Goal: Task Accomplishment & Management: Manage account settings

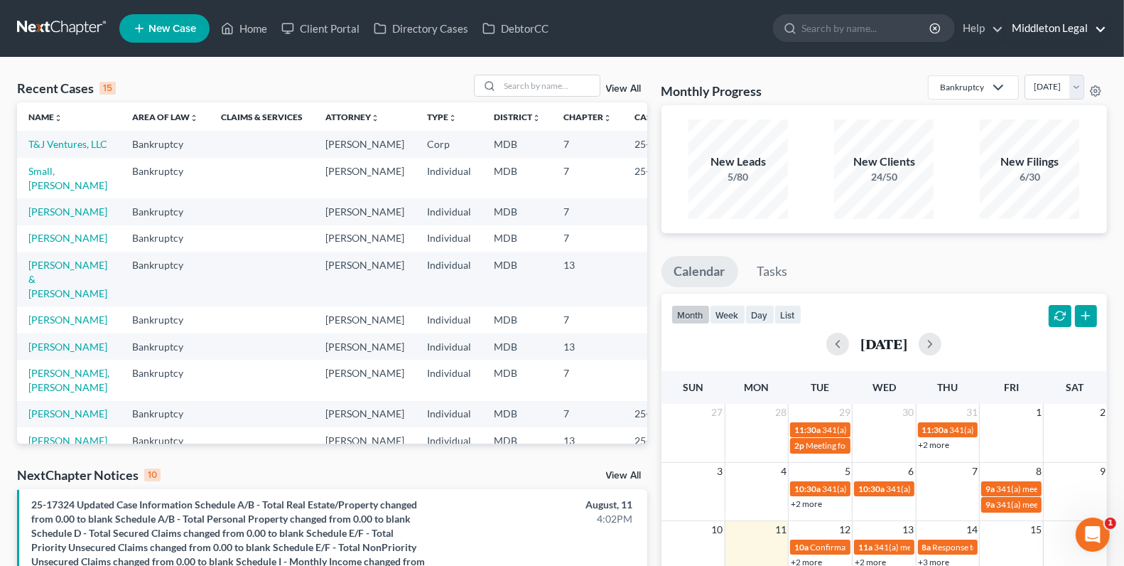
click at [1048, 23] on link "Middleton Legal" at bounding box center [1056, 29] width 102 height 26
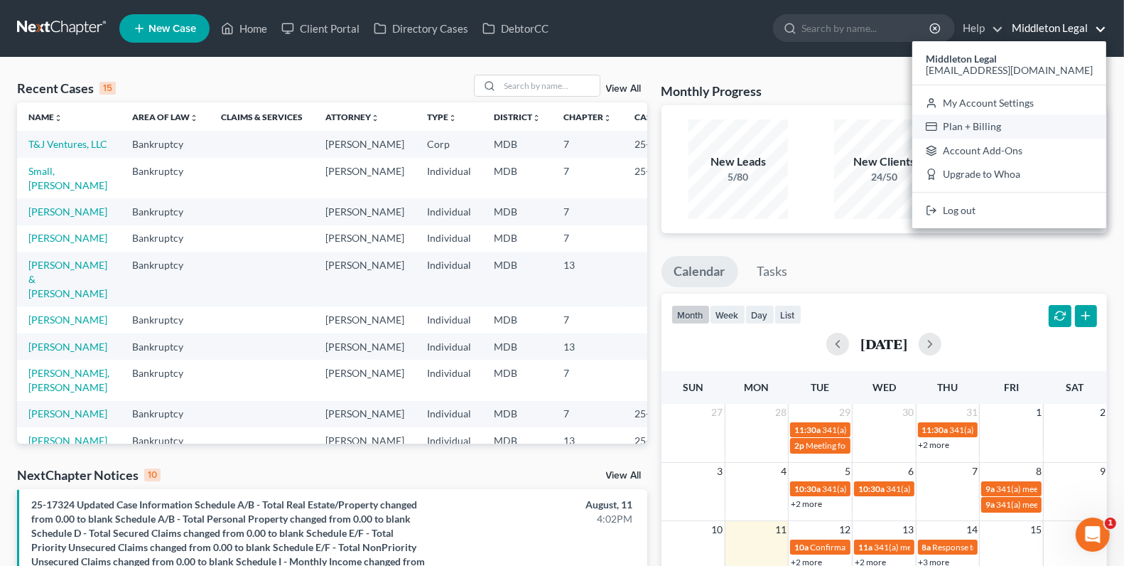
click at [1016, 129] on link "Plan + Billing" at bounding box center [1009, 126] width 194 height 24
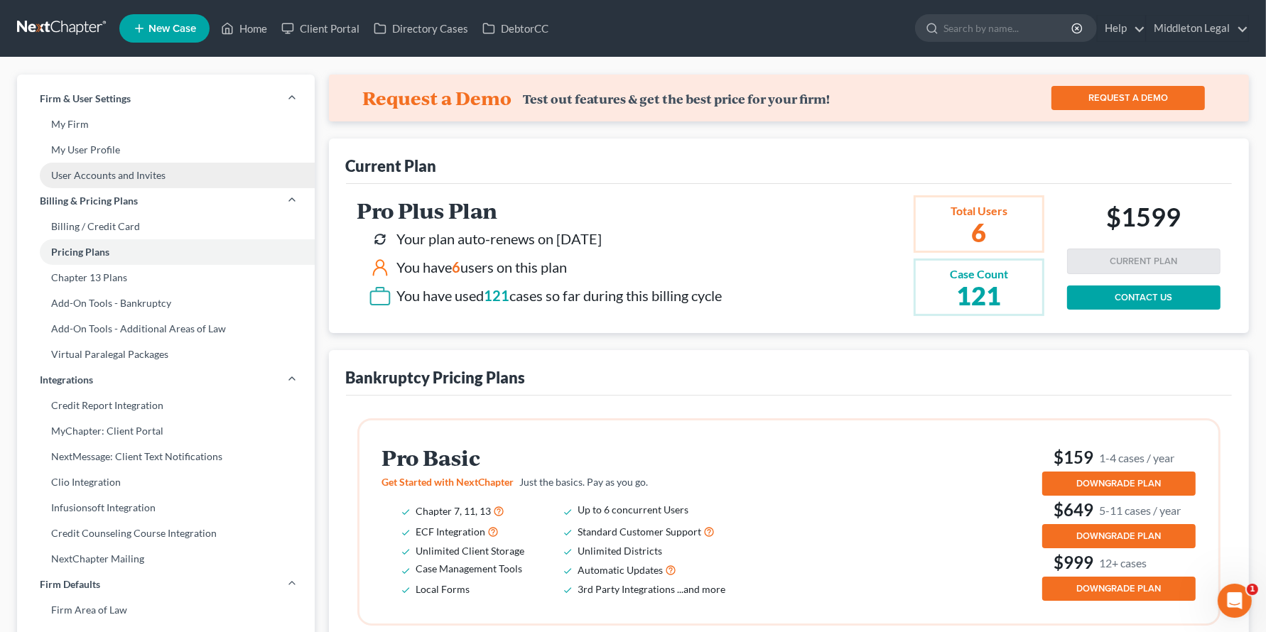
click at [149, 176] on link "User Accounts and Invites" at bounding box center [166, 176] width 298 height 26
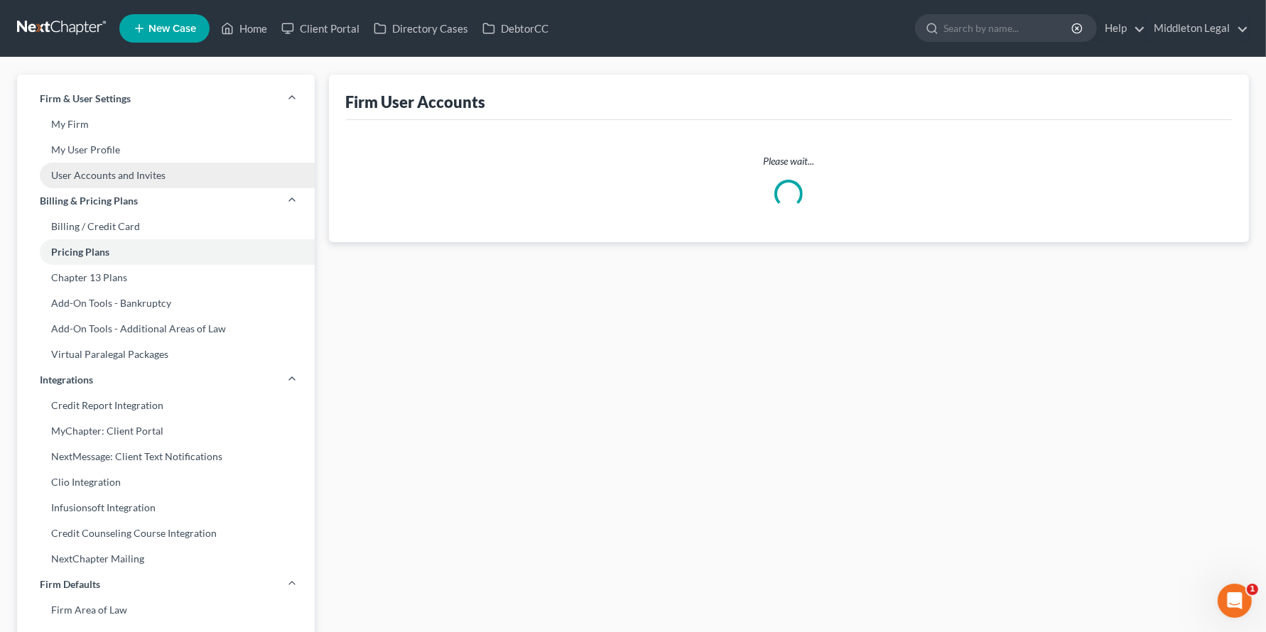
select select "0"
select select "2"
select select "1"
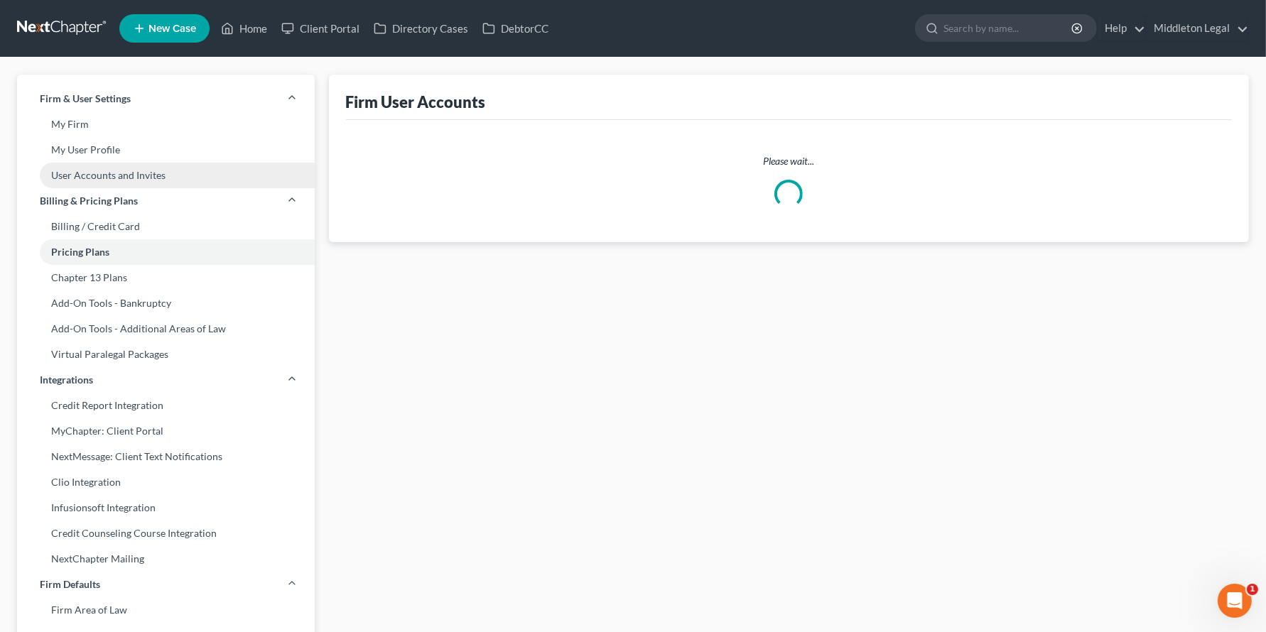
select select "1"
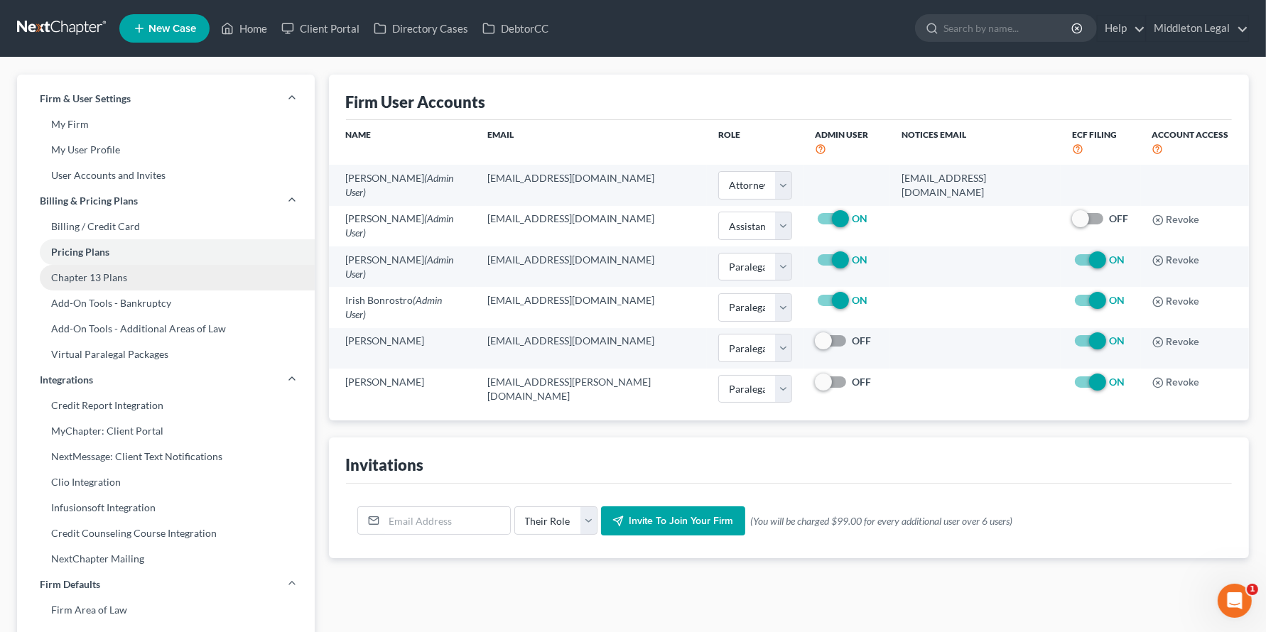
click at [135, 282] on link "Chapter 13 Plans" at bounding box center [166, 278] width 298 height 26
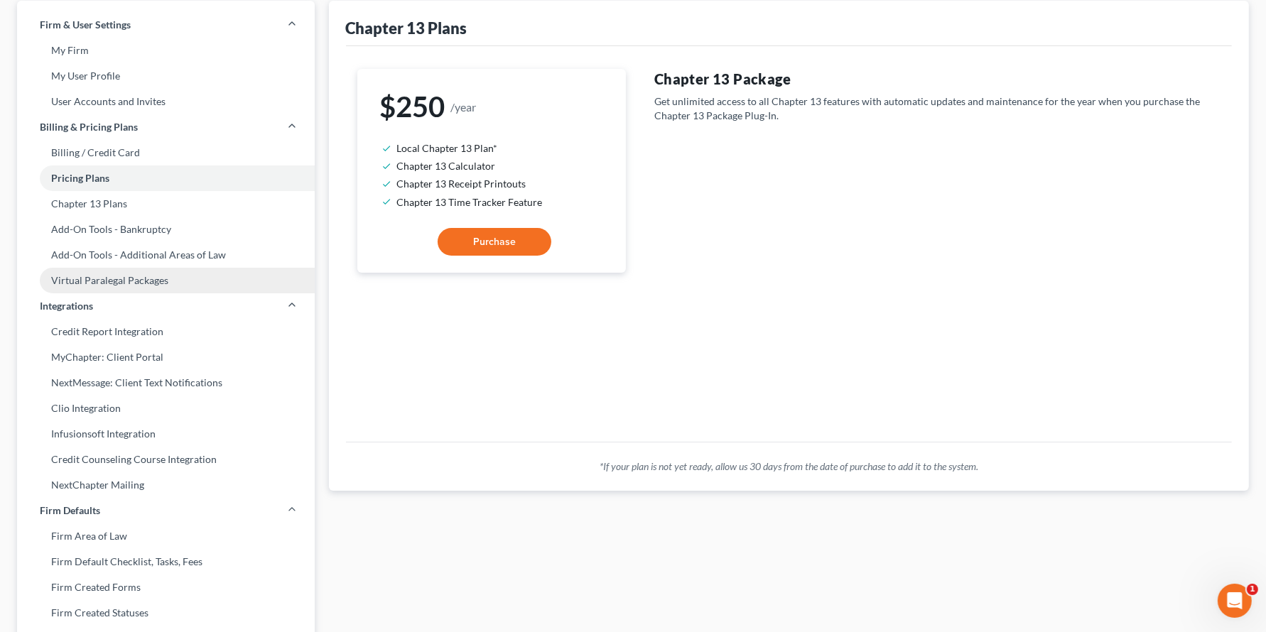
scroll to position [131, 0]
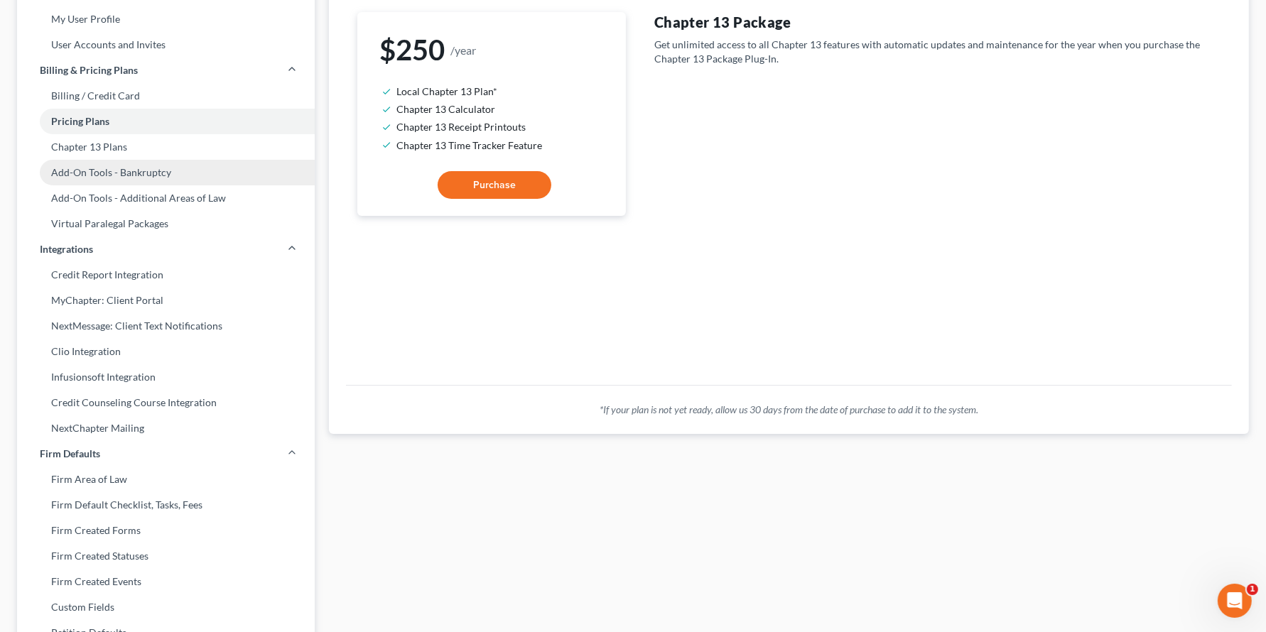
click at [173, 171] on link "Add-On Tools - Bankruptcy" at bounding box center [166, 173] width 298 height 26
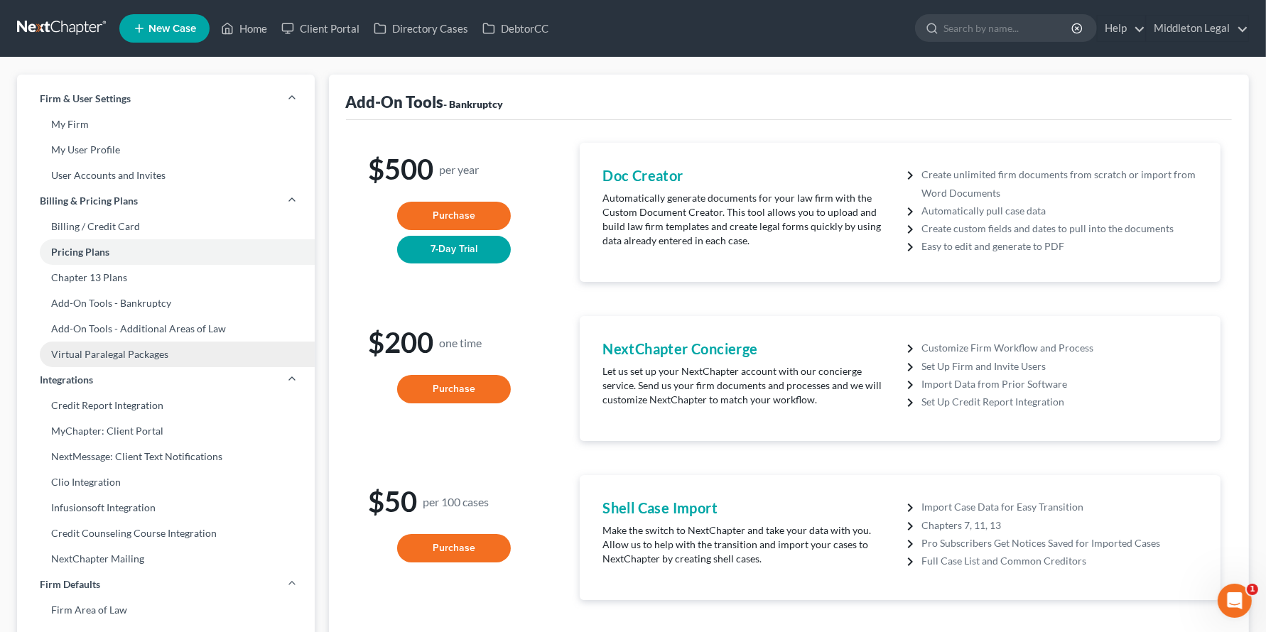
click at [165, 357] on link "Virtual Paralegal Packages" at bounding box center [166, 355] width 298 height 26
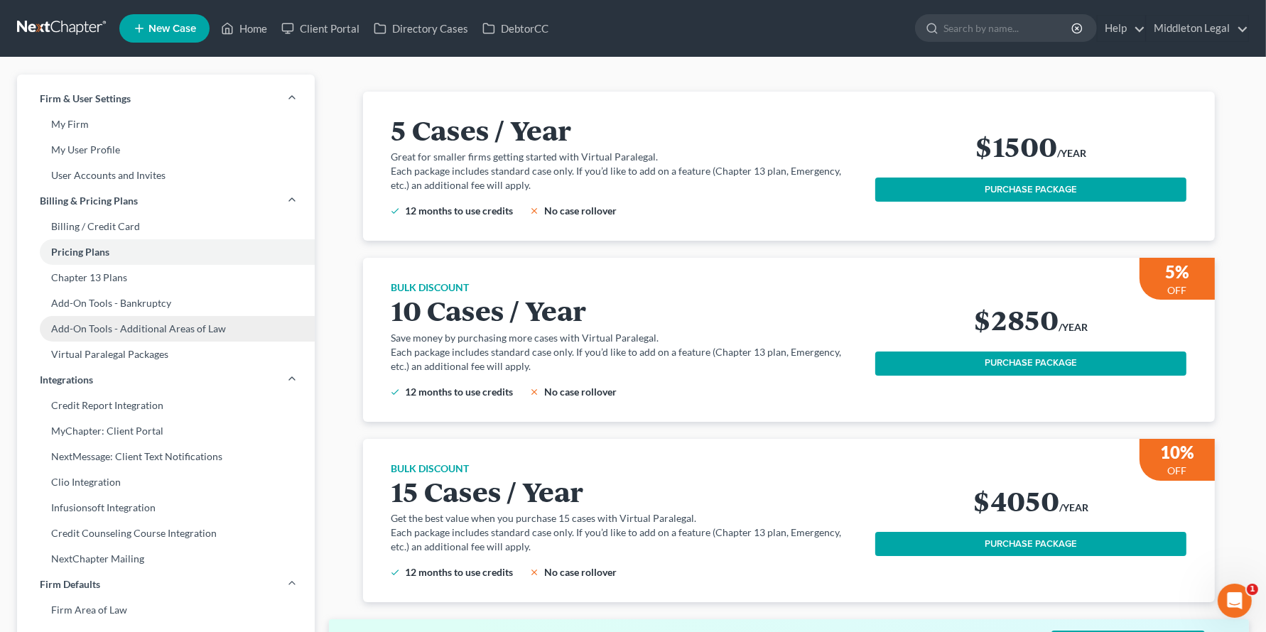
click at [230, 328] on link "Add-On Tools - Additional Areas of Law" at bounding box center [166, 329] width 298 height 26
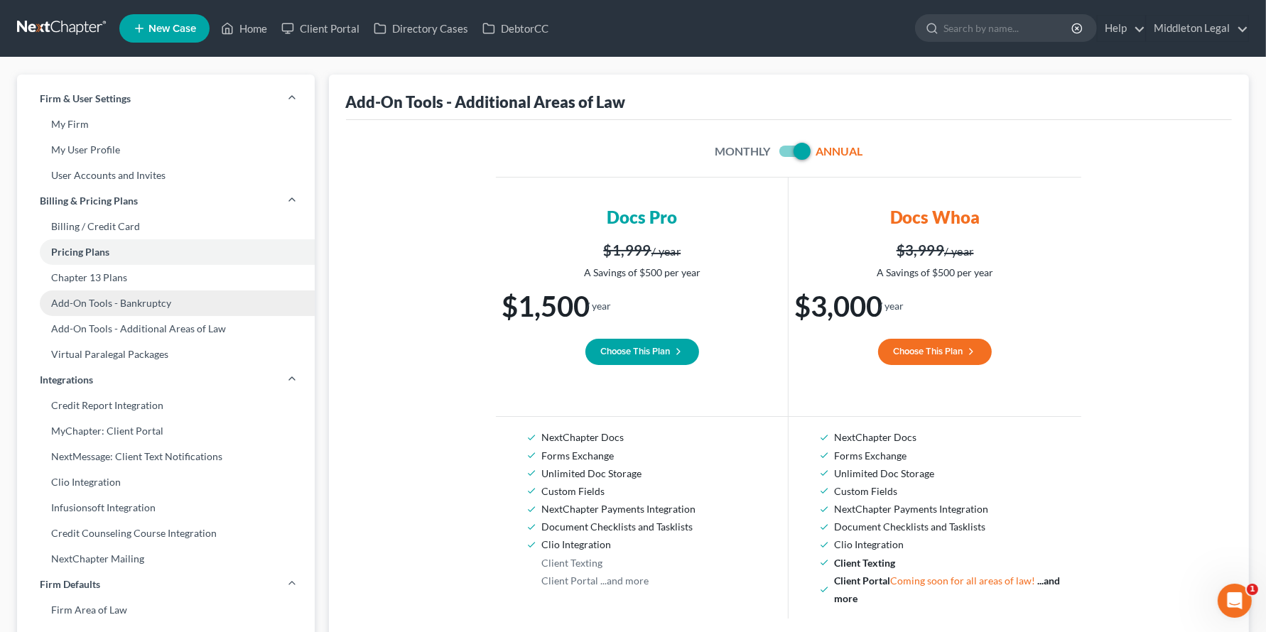
click at [217, 311] on link "Add-On Tools - Bankruptcy" at bounding box center [166, 304] width 298 height 26
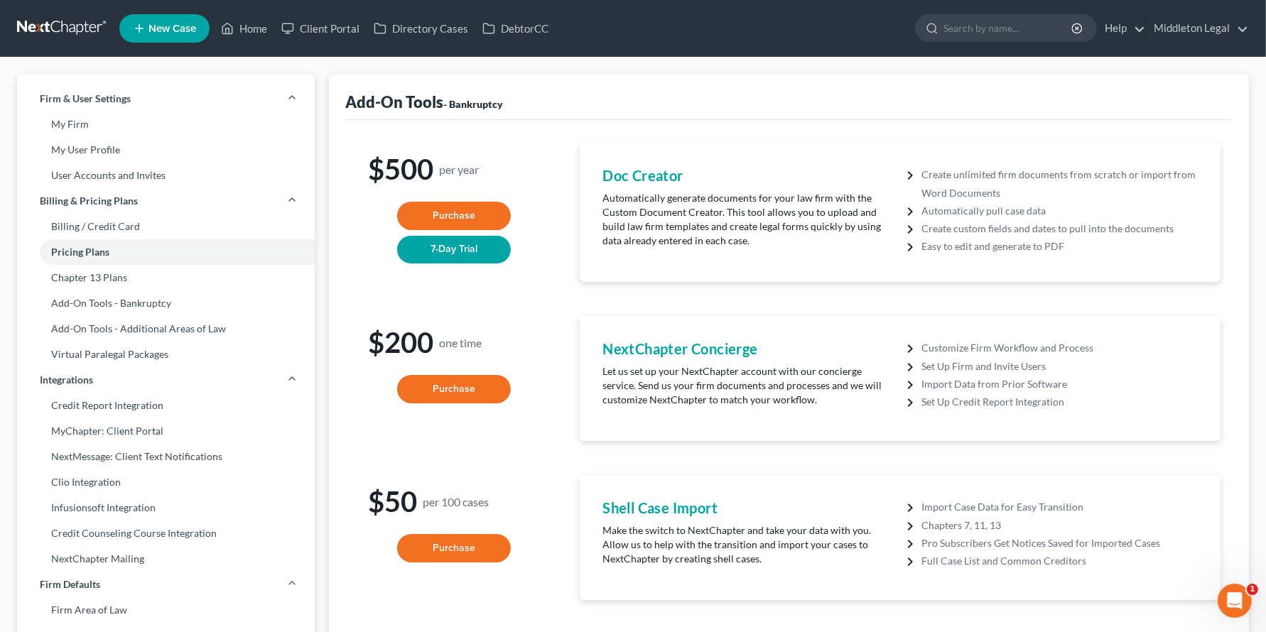
scroll to position [29, 0]
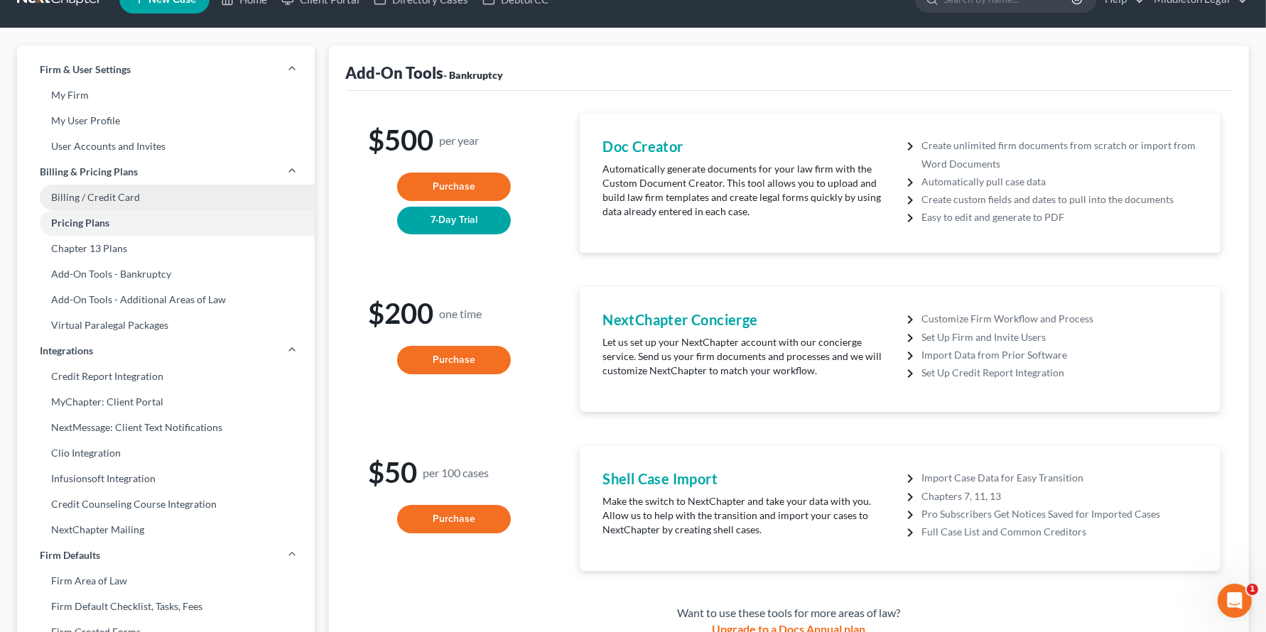
click at [154, 202] on link "Billing / Credit Card" at bounding box center [166, 198] width 298 height 26
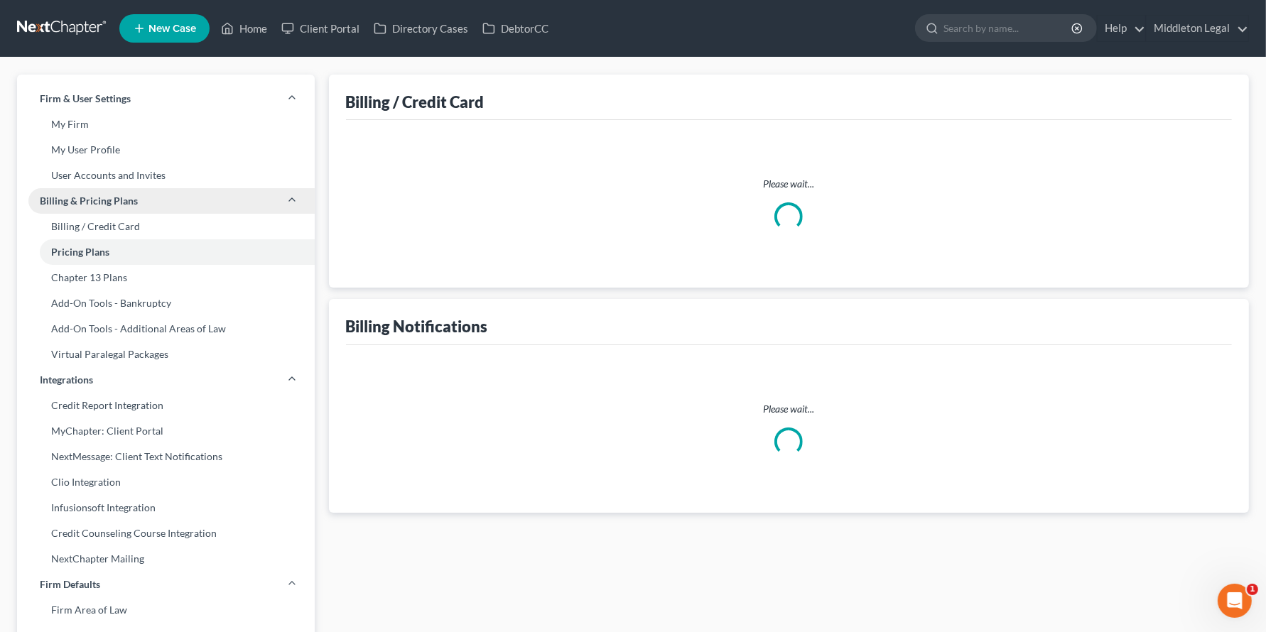
select select "21"
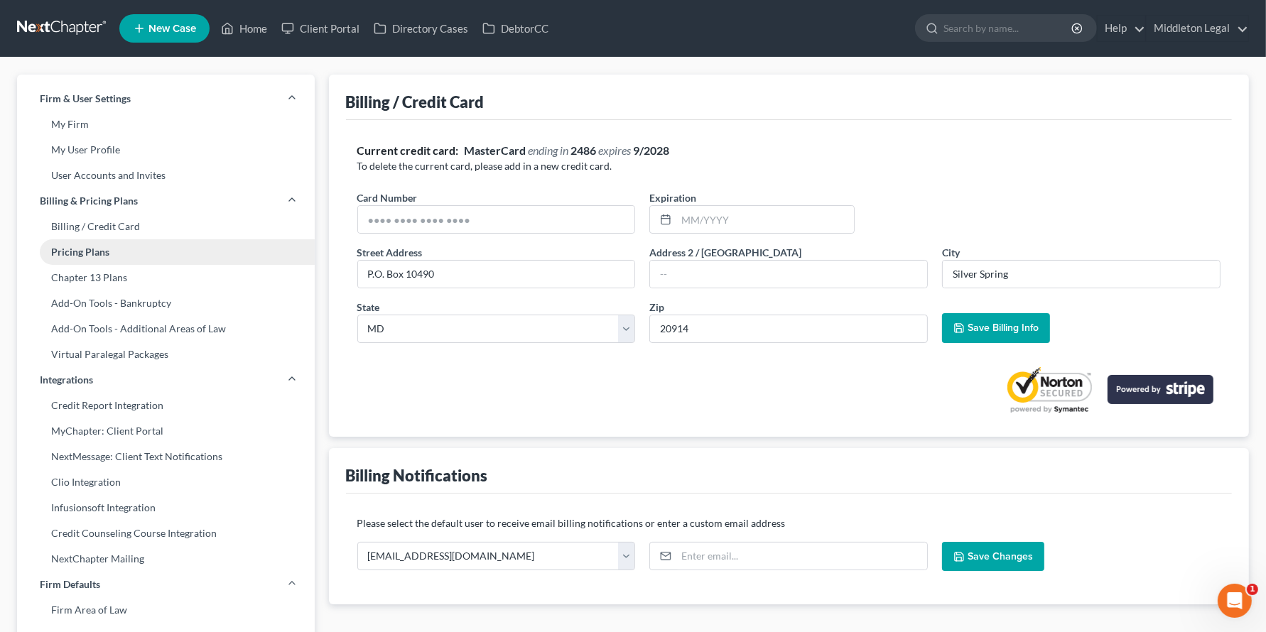
click at [195, 264] on link "Pricing Plans" at bounding box center [166, 252] width 298 height 26
